Goal: Information Seeking & Learning: Learn about a topic

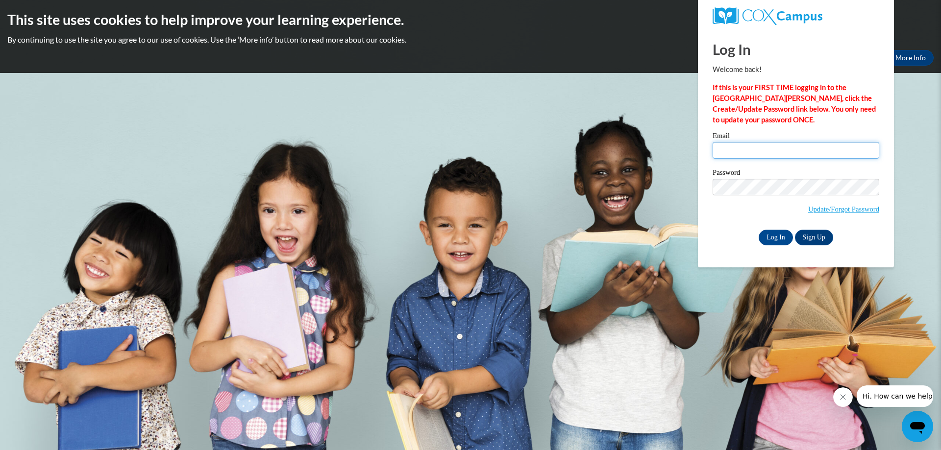
click at [734, 153] on input "Email" at bounding box center [795, 150] width 167 height 17
type input "rhondac@augustaent.com"
click at [759, 230] on input "Log In" at bounding box center [776, 238] width 34 height 16
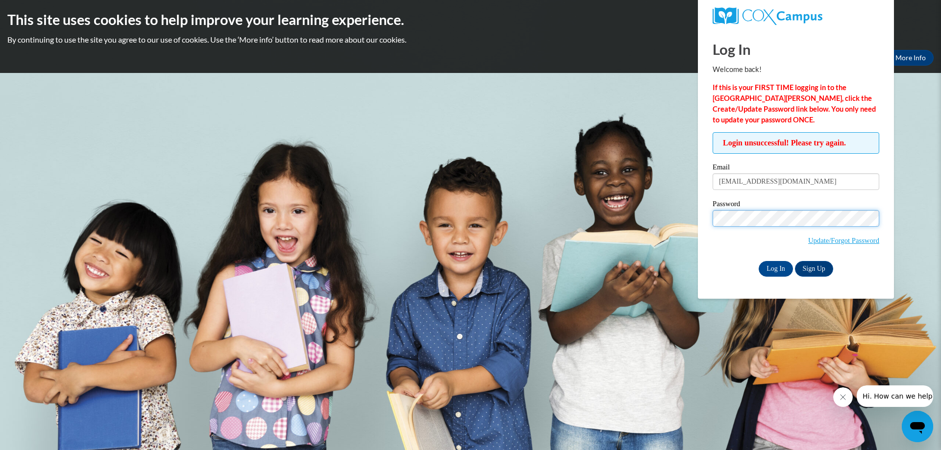
click at [759, 261] on input "Log In" at bounding box center [776, 269] width 34 height 16
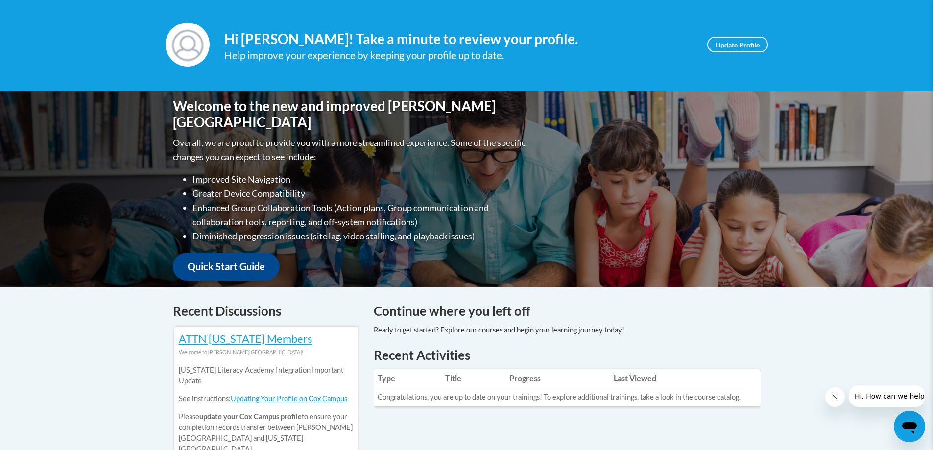
scroll to position [74, 0]
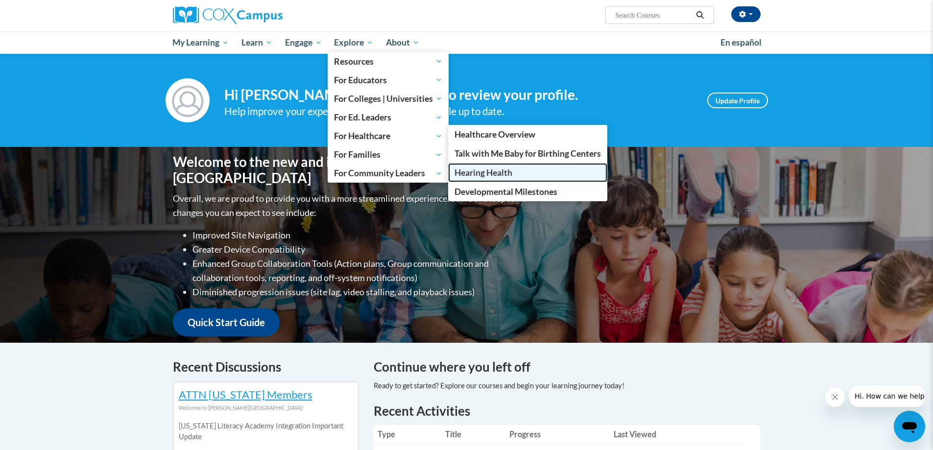
click at [484, 173] on span "Hearing Health" at bounding box center [484, 173] width 58 height 10
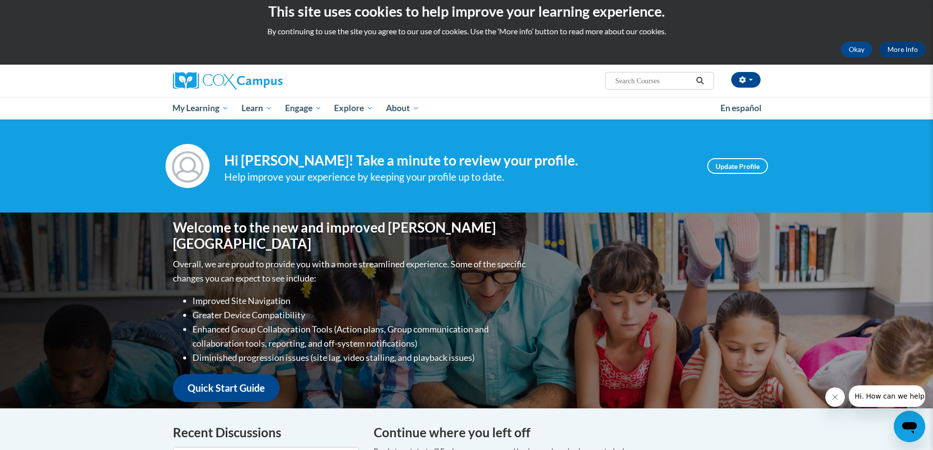
scroll to position [0, 0]
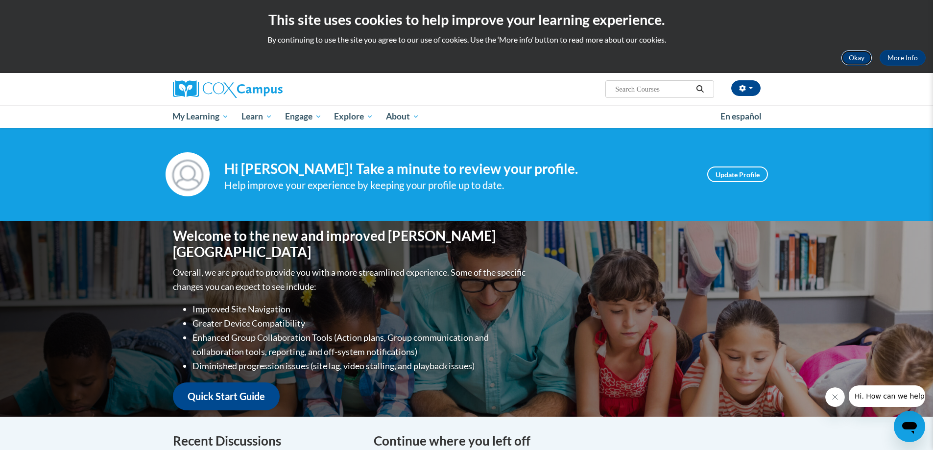
click at [848, 53] on button "Okay" at bounding box center [856, 58] width 31 height 16
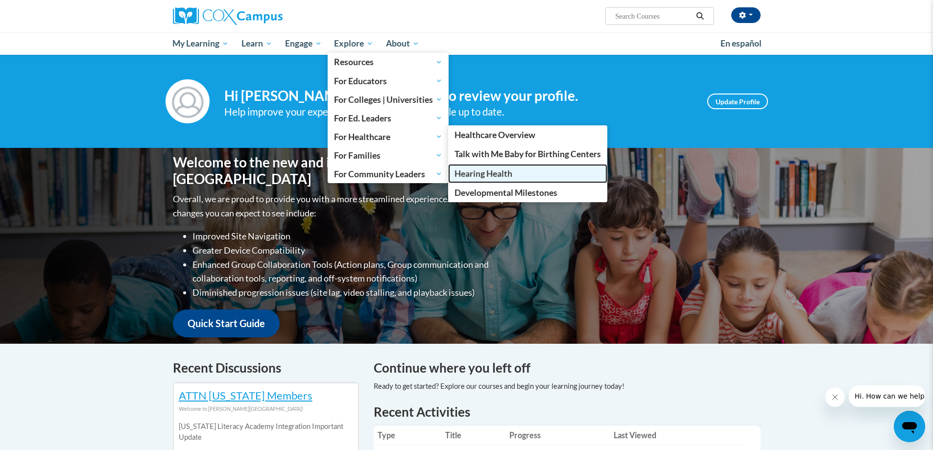
click at [491, 176] on span "Hearing Health" at bounding box center [484, 174] width 58 height 10
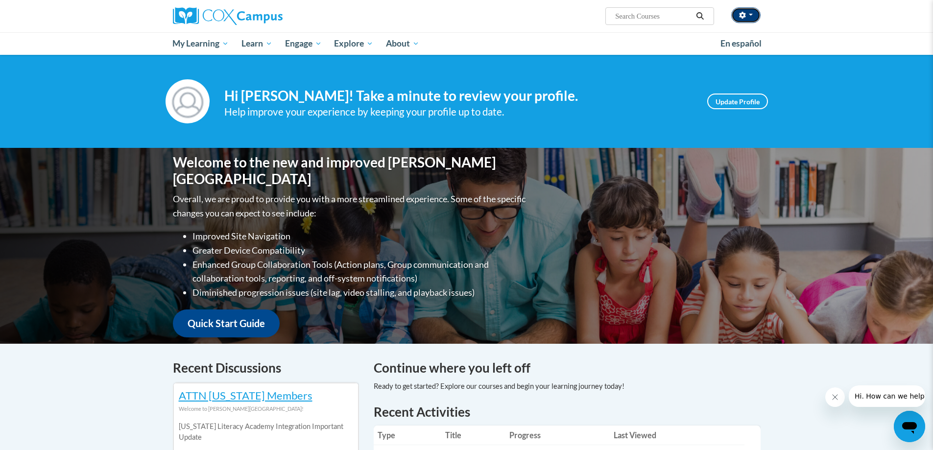
click at [752, 11] on button "button" at bounding box center [746, 15] width 29 height 16
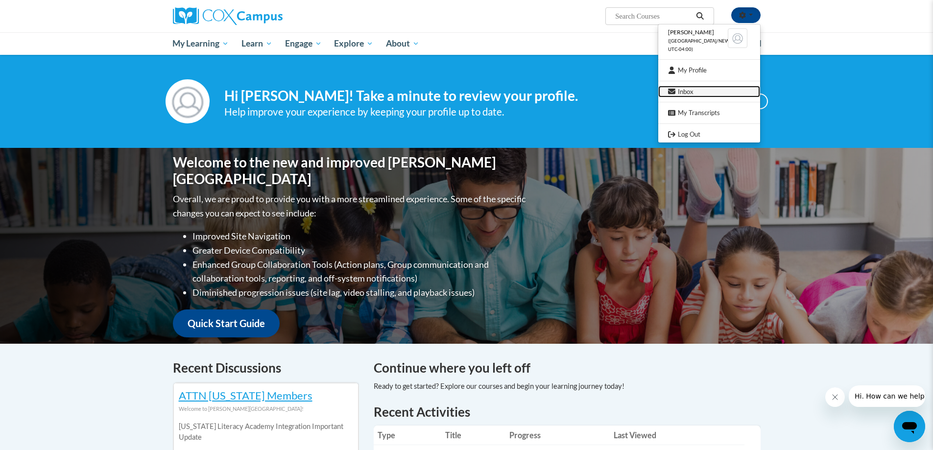
click at [688, 95] on link "Inbox" at bounding box center [710, 92] width 102 height 12
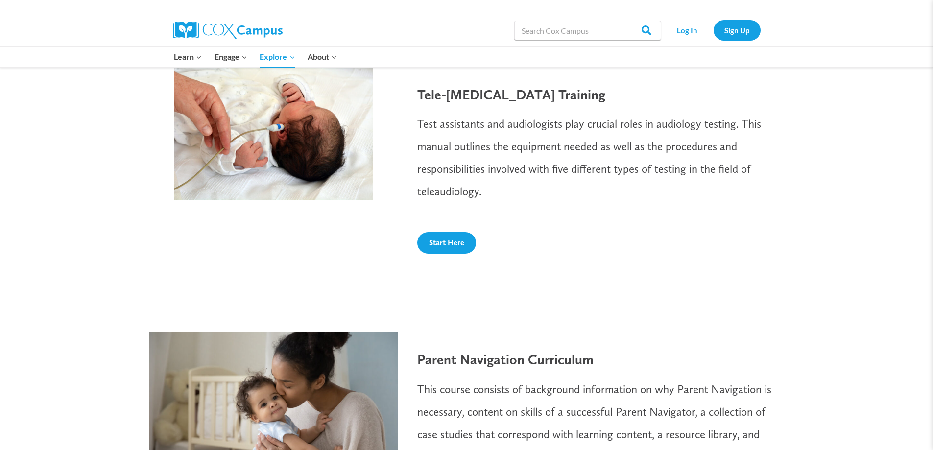
scroll to position [1029, 0]
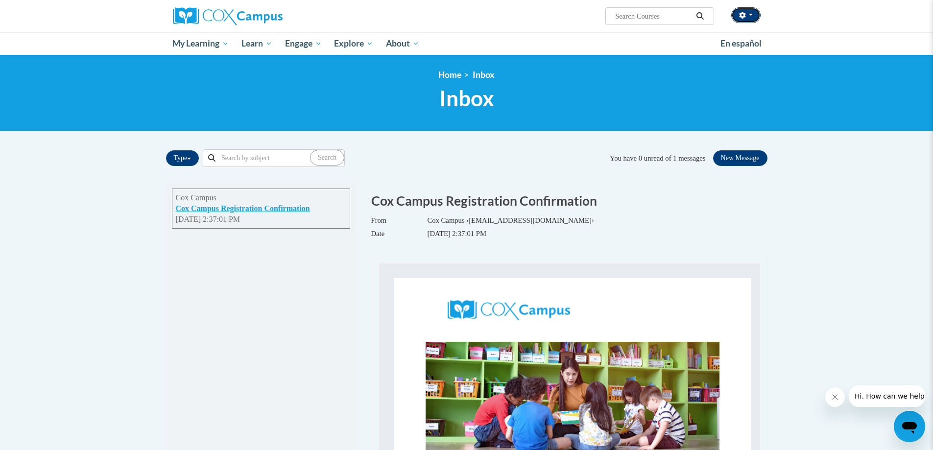
click at [750, 12] on button "button" at bounding box center [746, 15] width 29 height 16
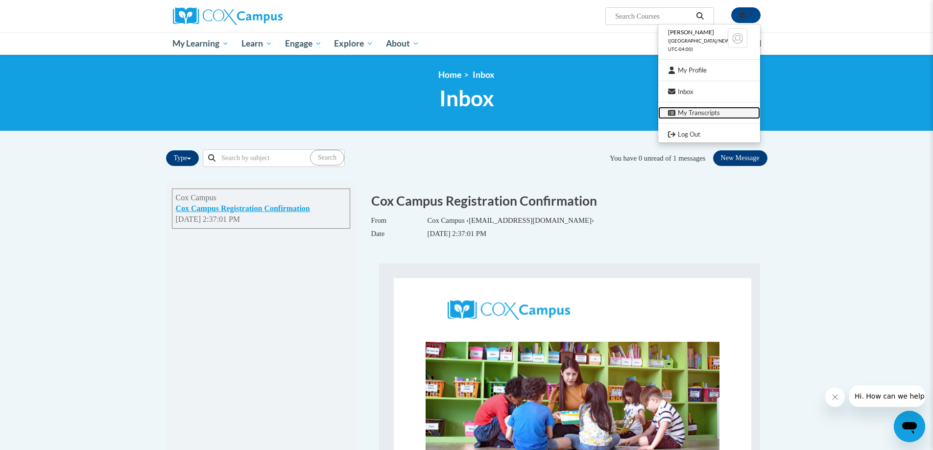
click at [686, 116] on link "My Transcripts" at bounding box center [710, 113] width 102 height 12
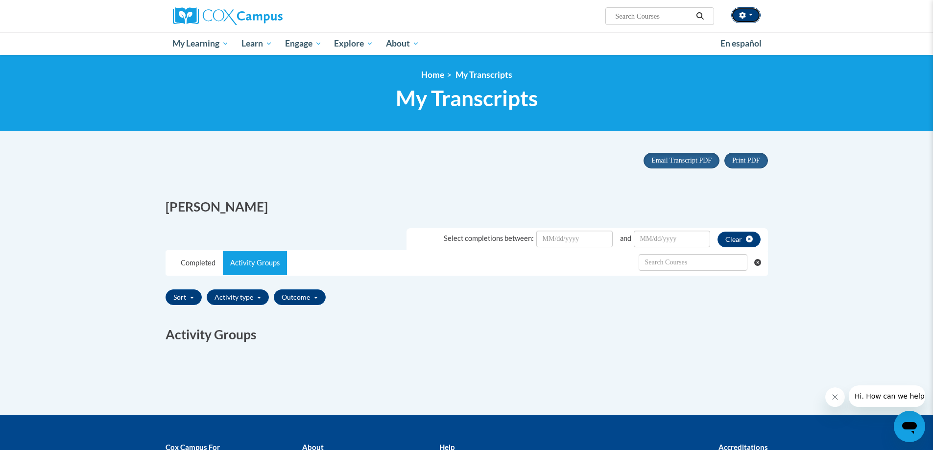
click at [754, 16] on button "button" at bounding box center [746, 15] width 29 height 16
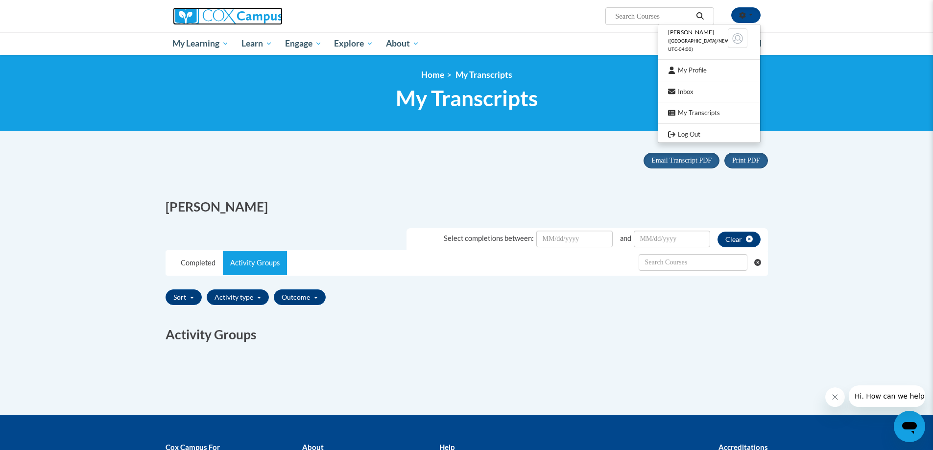
click at [190, 18] on img at bounding box center [228, 16] width 110 height 18
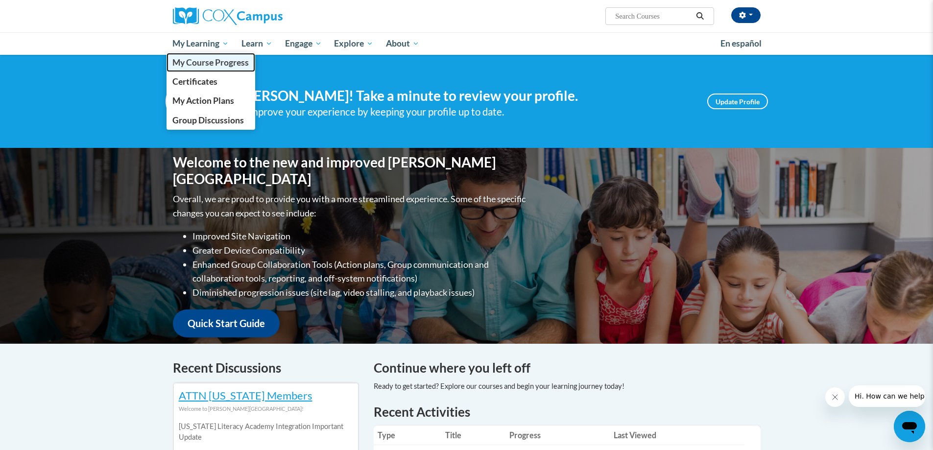
click at [200, 62] on span "My Course Progress" at bounding box center [210, 62] width 76 height 10
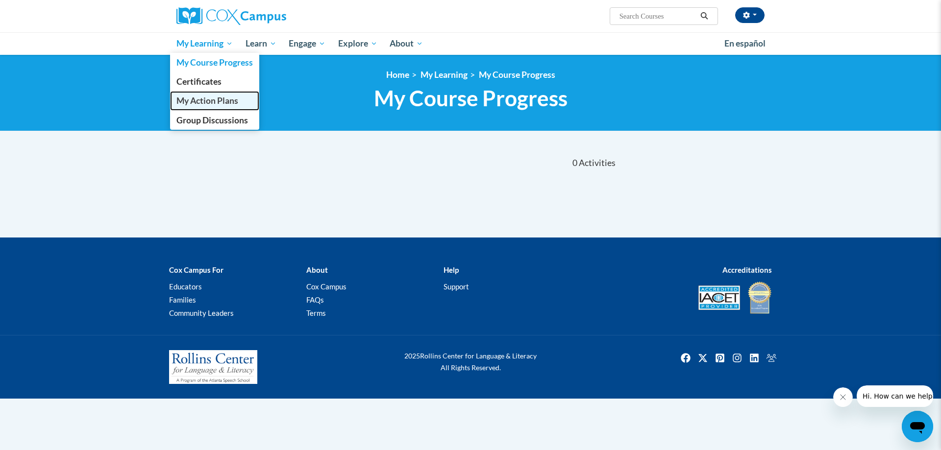
click at [192, 106] on span "My Action Plans" at bounding box center [207, 101] width 62 height 10
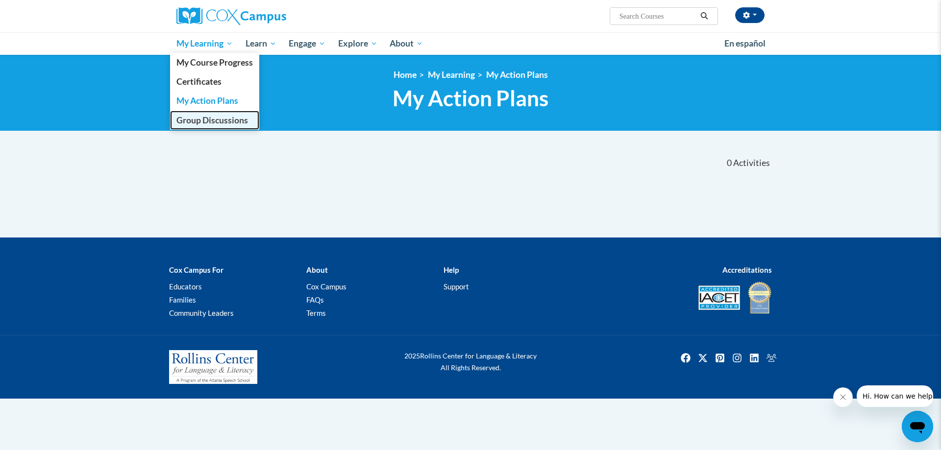
click at [203, 120] on span "Group Discussions" at bounding box center [212, 120] width 72 height 10
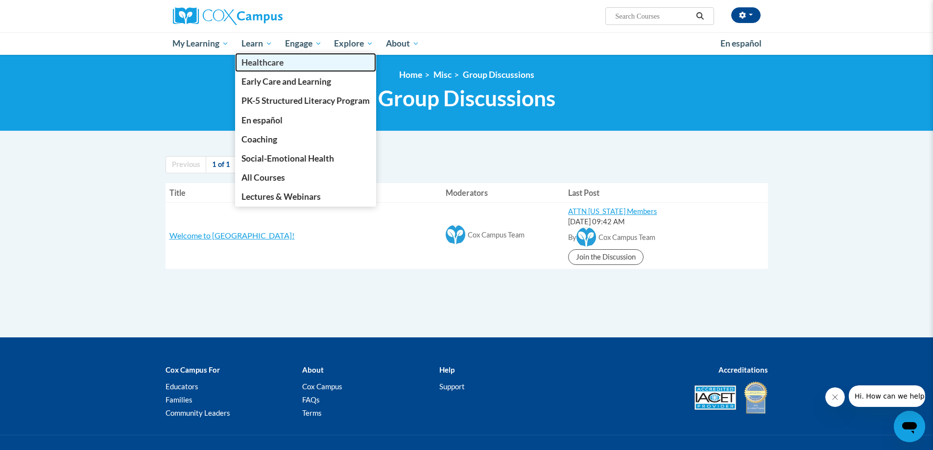
click at [254, 64] on span "Healthcare" at bounding box center [263, 62] width 42 height 10
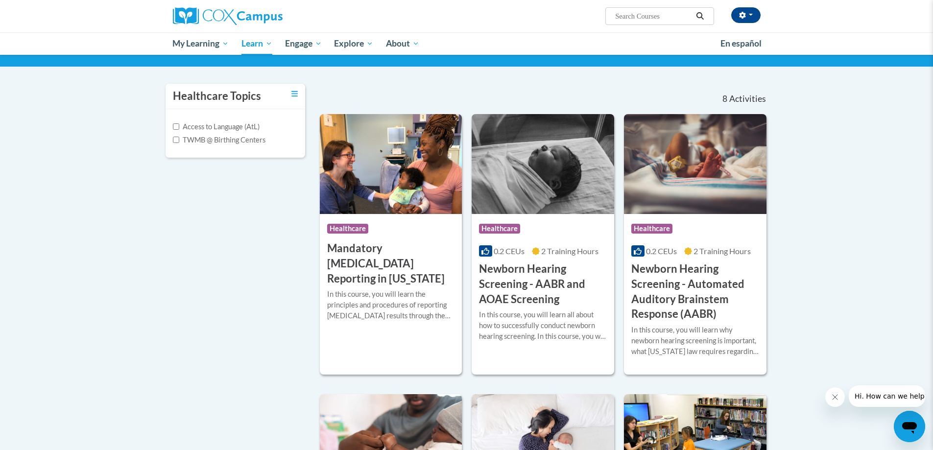
scroll to position [49, 0]
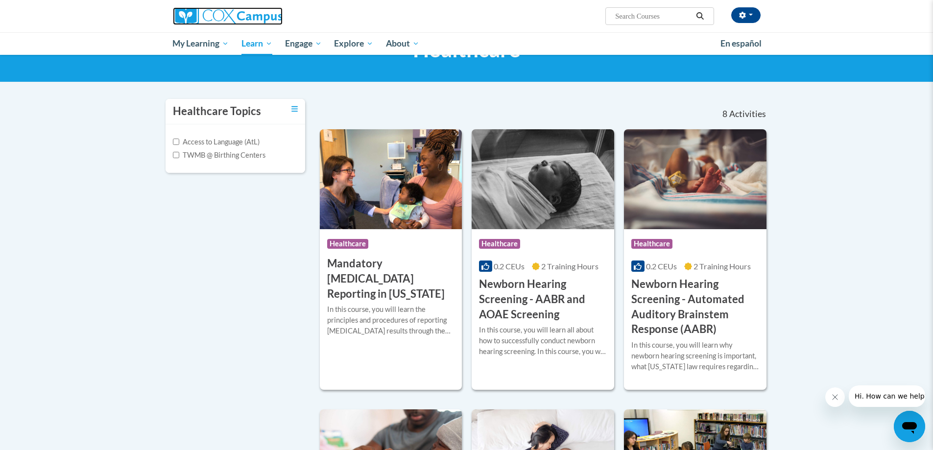
click at [255, 14] on img at bounding box center [228, 16] width 110 height 18
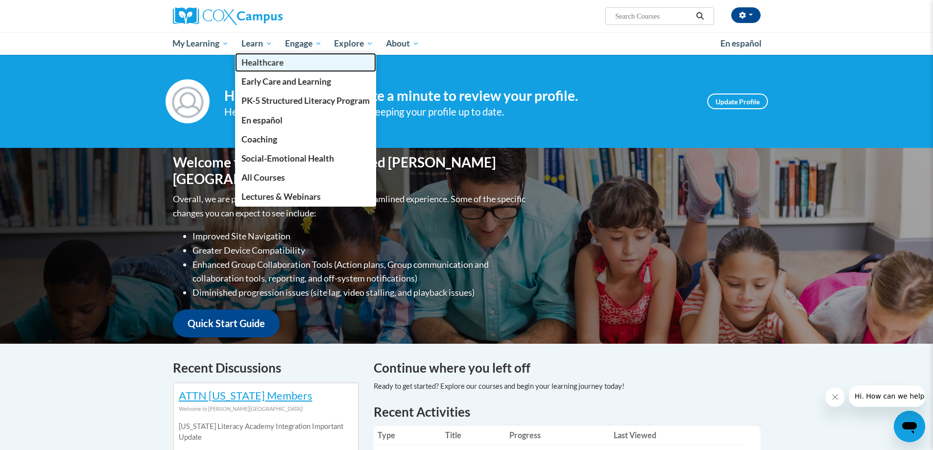
click at [256, 62] on span "Healthcare" at bounding box center [263, 62] width 42 height 10
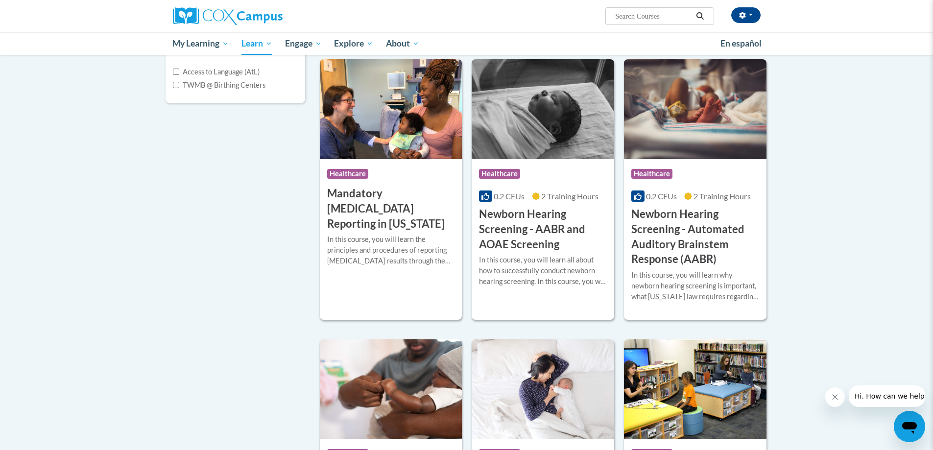
scroll to position [98, 0]
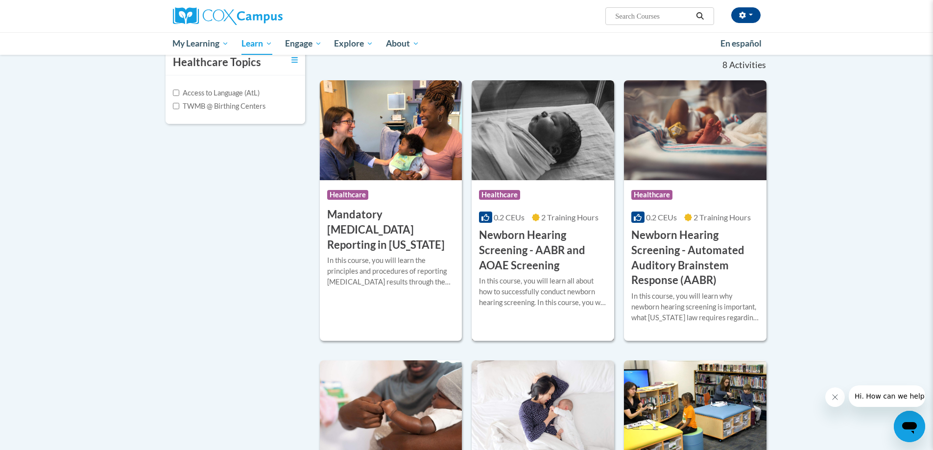
click at [517, 203] on div "Course Category: Healthcare" at bounding box center [543, 196] width 128 height 22
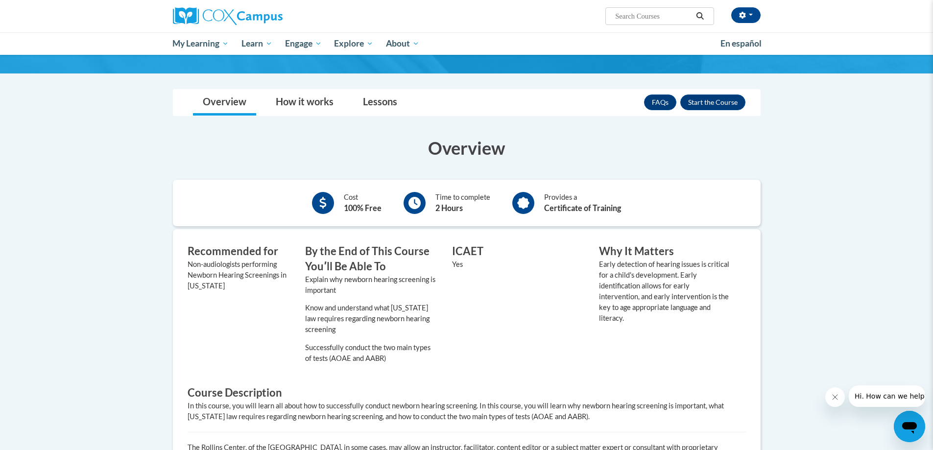
scroll to position [98, 0]
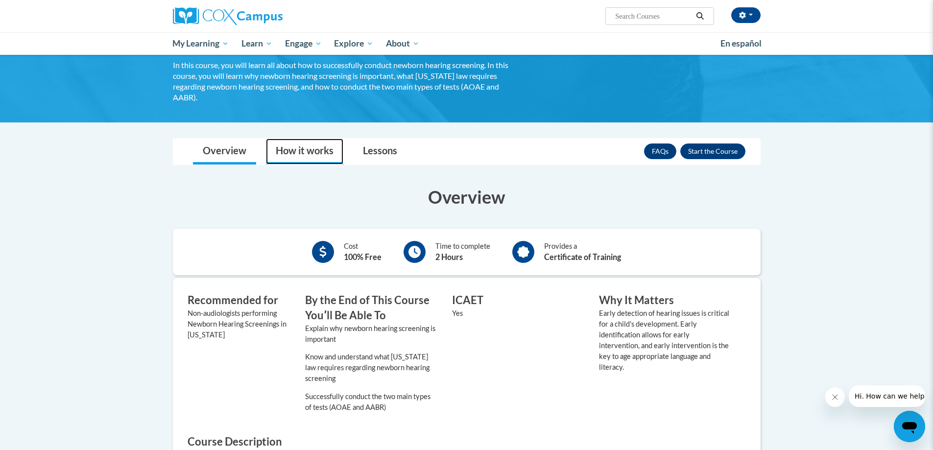
click at [313, 151] on link "How it works" at bounding box center [304, 152] width 77 height 26
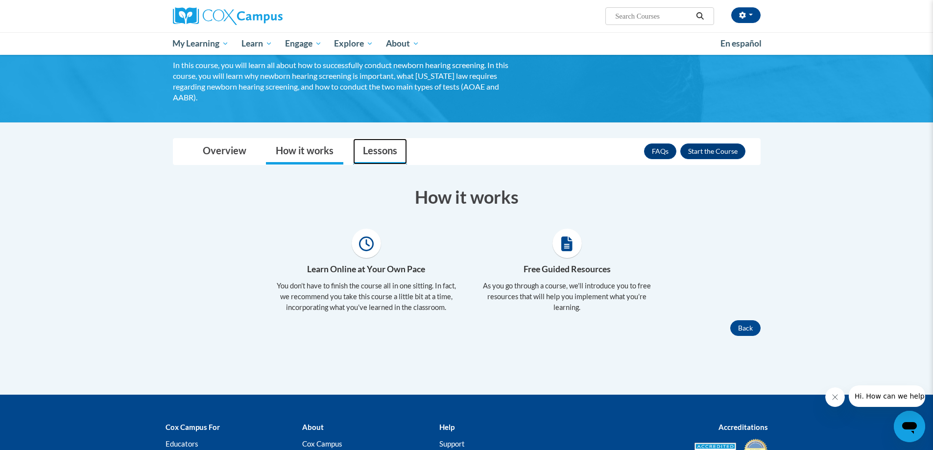
click at [379, 152] on link "Lessons" at bounding box center [380, 152] width 54 height 26
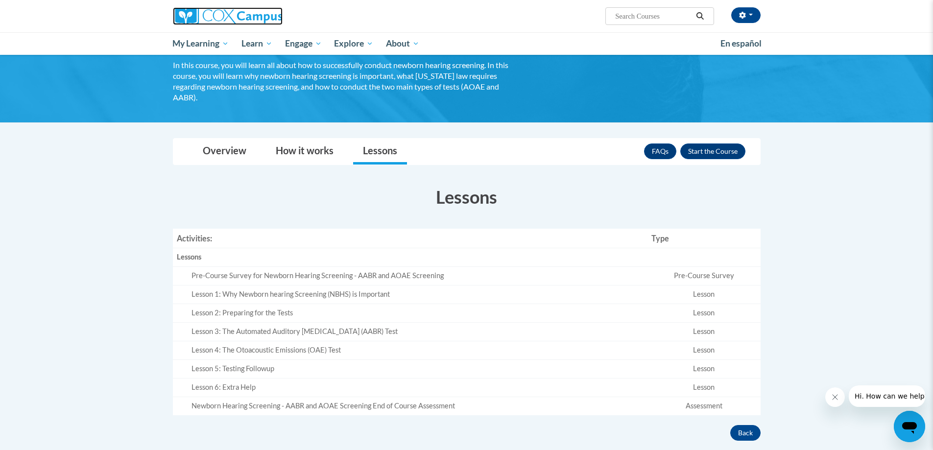
click at [215, 16] on img at bounding box center [228, 16] width 110 height 18
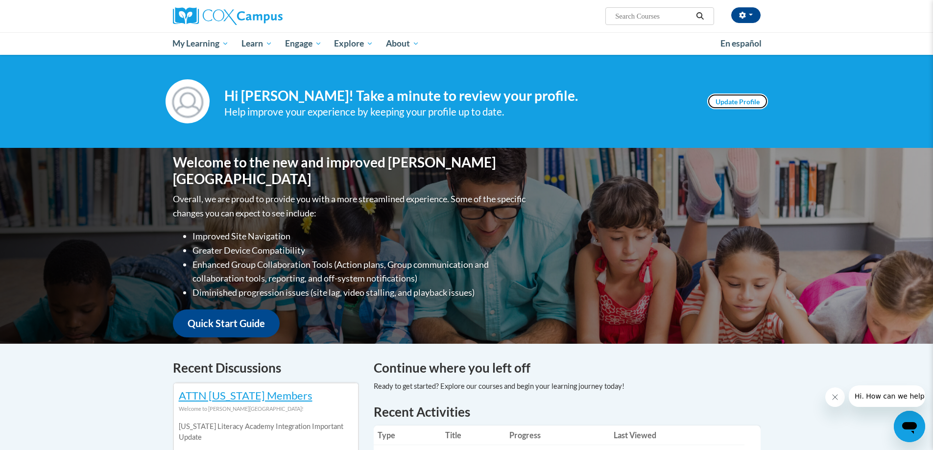
click at [731, 100] on link "Update Profile" at bounding box center [738, 102] width 61 height 16
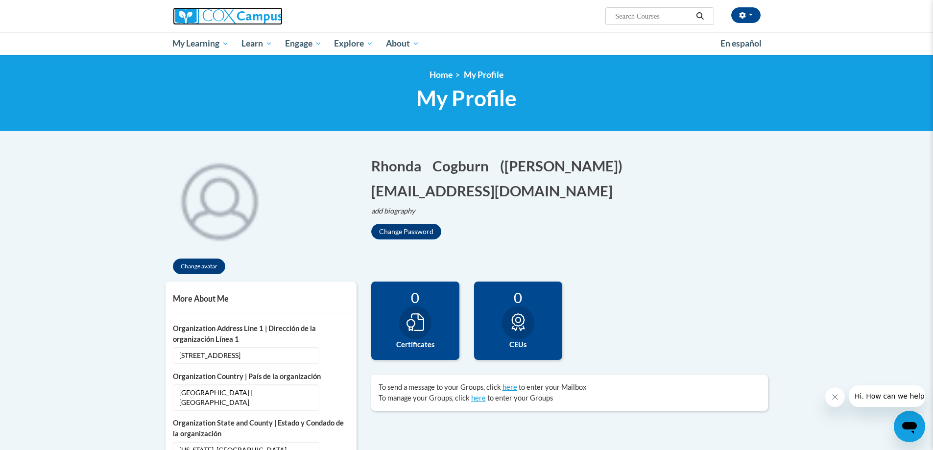
click at [241, 18] on img at bounding box center [228, 16] width 110 height 18
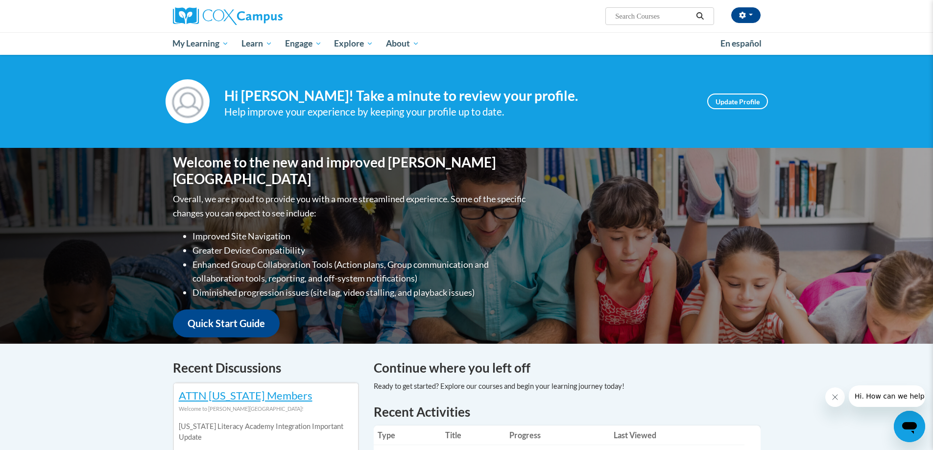
click at [83, 77] on div "Your profile Hi [PERSON_NAME]! Take a minute to review your profile. Help impro…" at bounding box center [466, 101] width 933 height 93
click at [751, 11] on button "button" at bounding box center [746, 15] width 29 height 16
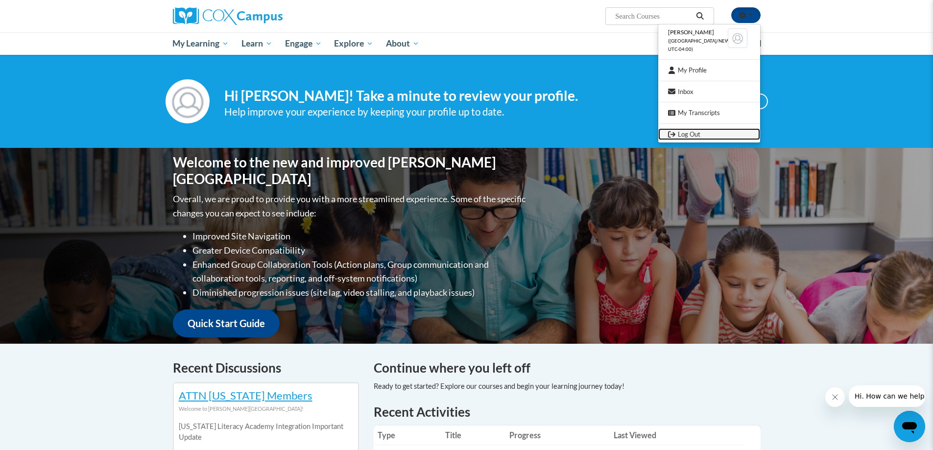
click at [685, 132] on link "Log Out" at bounding box center [710, 134] width 102 height 12
